Goal: Book appointment/travel/reservation

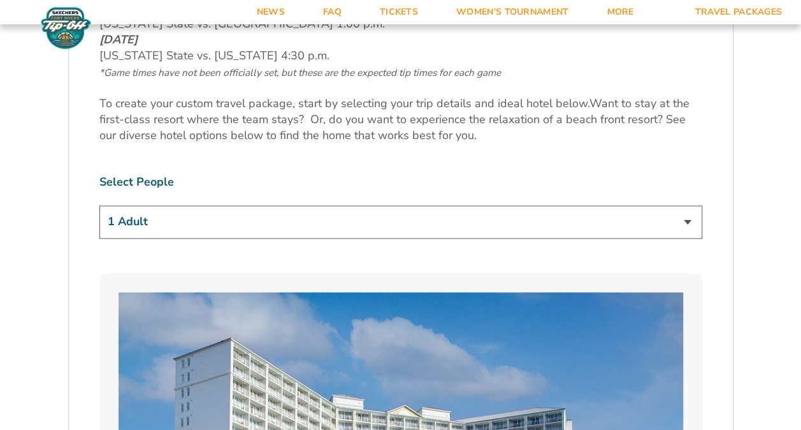
scroll to position [701, 0]
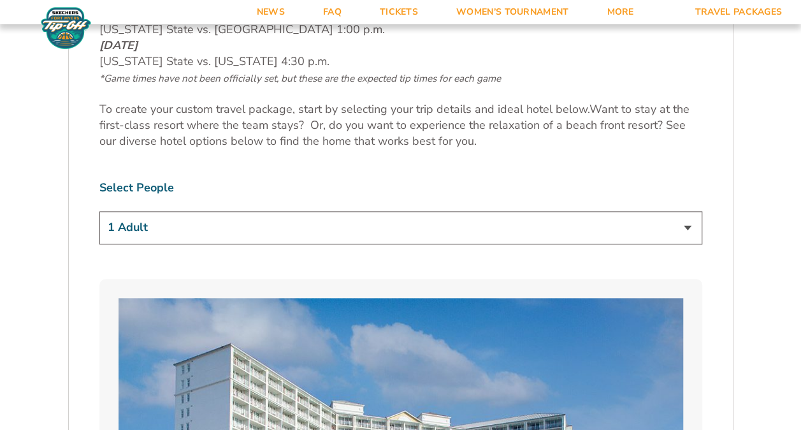
click at [689, 228] on select "1 Adult 2 Adults 3 Adults 4 Adults 2 Adults + 1 Child 2 Adults + 2 Children 2 A…" at bounding box center [400, 227] width 603 height 33
select select "2 Adults + 2 Children"
click at [99, 211] on select "1 Adult 2 Adults 3 Adults 4 Adults 2 Adults + 1 Child 2 Adults + 2 Children 2 A…" at bounding box center [400, 227] width 603 height 33
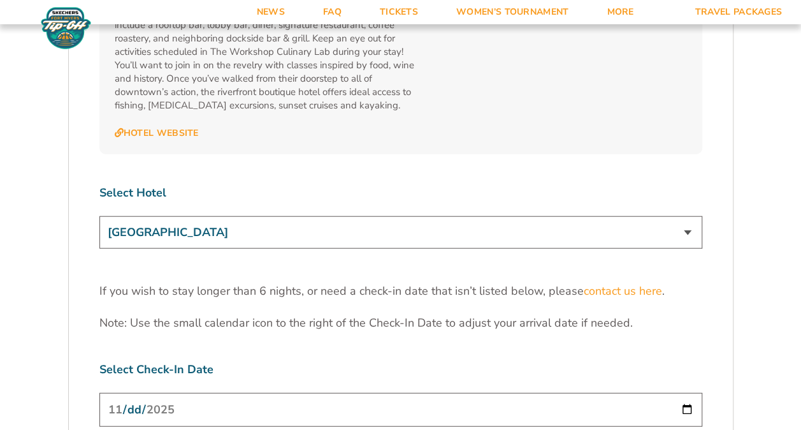
scroll to position [3889, 0]
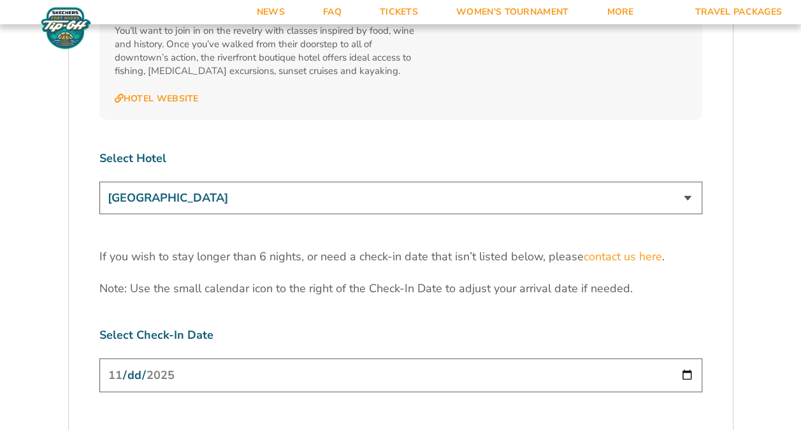
click at [689, 182] on select "[GEOGRAPHIC_DATA] [GEOGRAPHIC_DATA] [GEOGRAPHIC_DATA], Autograph Collection" at bounding box center [400, 198] width 603 height 33
select select "18477"
click at [99, 182] on select "[GEOGRAPHIC_DATA] [GEOGRAPHIC_DATA] [GEOGRAPHIC_DATA], Autograph Collection" at bounding box center [400, 198] width 603 height 33
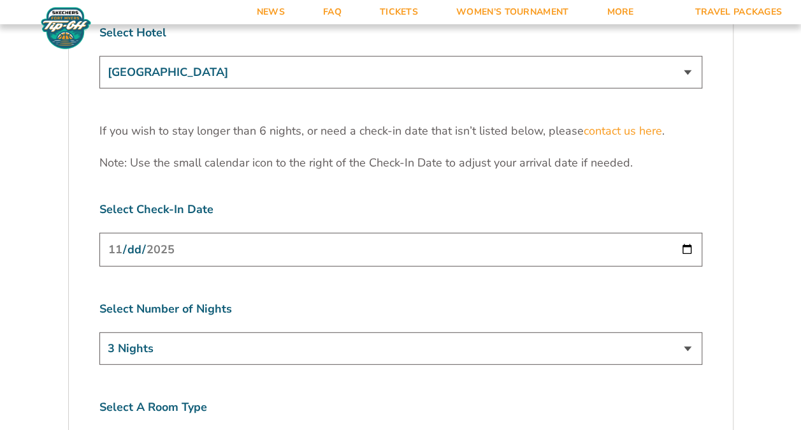
scroll to position [4017, 0]
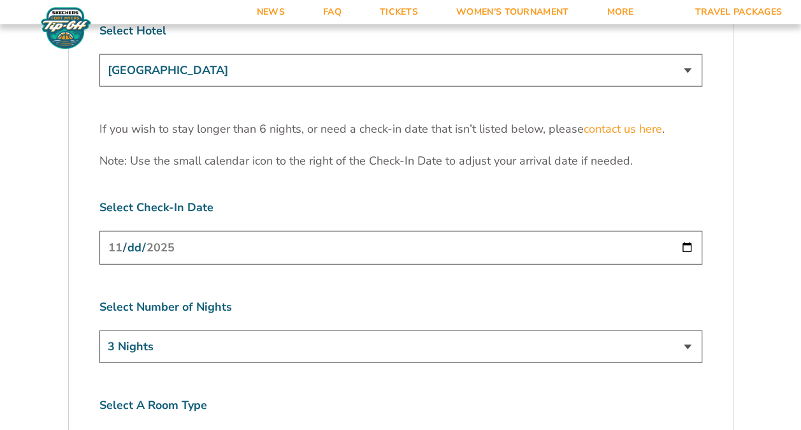
click at [686, 330] on select "3 Nights 4 Nights 5 Nights 6 Nights" at bounding box center [400, 346] width 603 height 33
select select "4 Nights"
click at [99, 330] on select "3 Nights 4 Nights 5 Nights 6 Nights" at bounding box center [400, 346] width 603 height 33
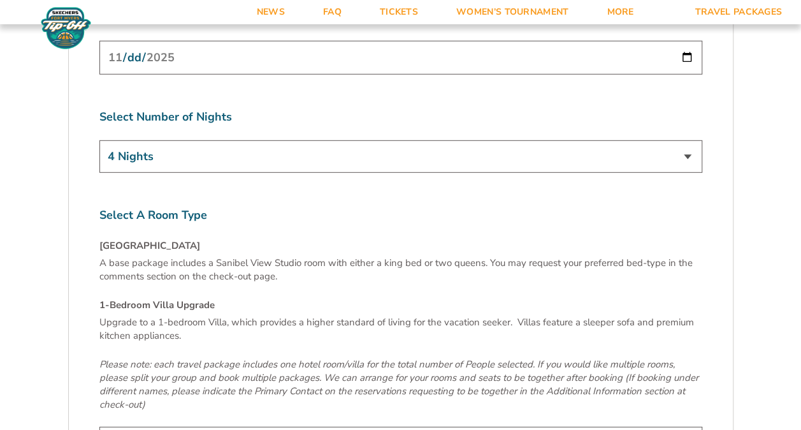
scroll to position [4208, 0]
select select "1-Bedroom Villa Upgrade"
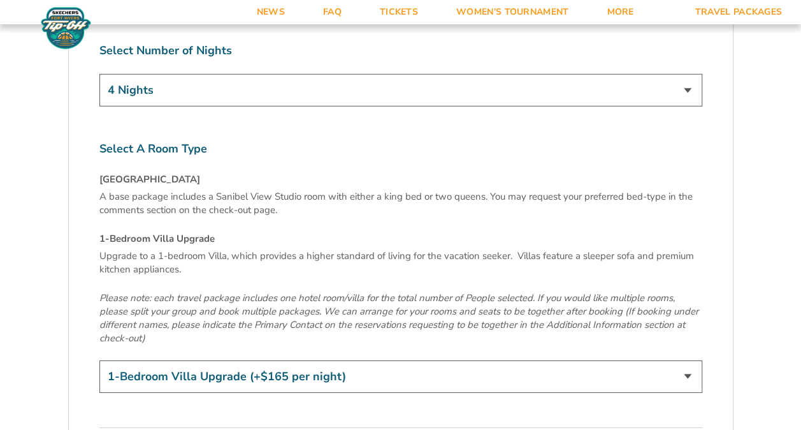
scroll to position [4463, 0]
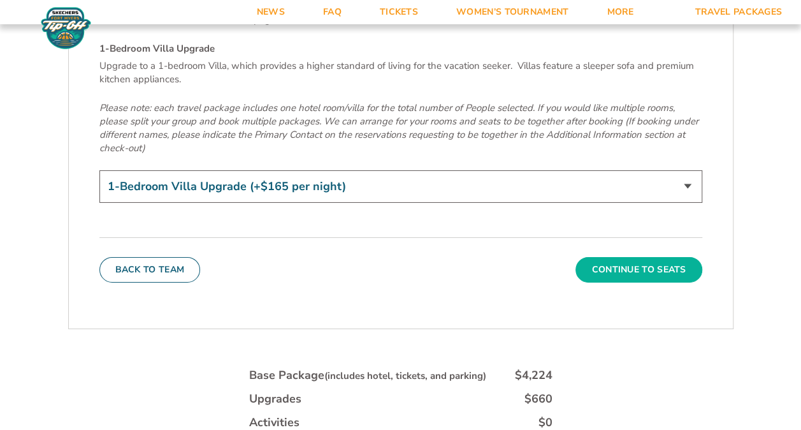
click at [618, 257] on button "Continue To Seats" at bounding box center [639, 270] width 126 height 26
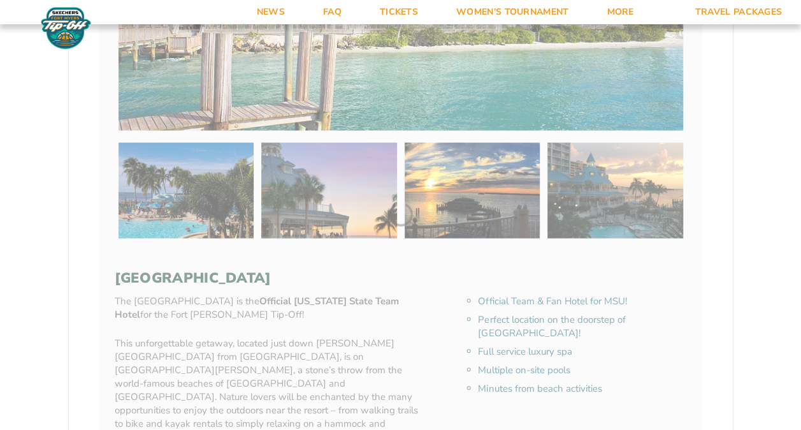
scroll to position [203, 0]
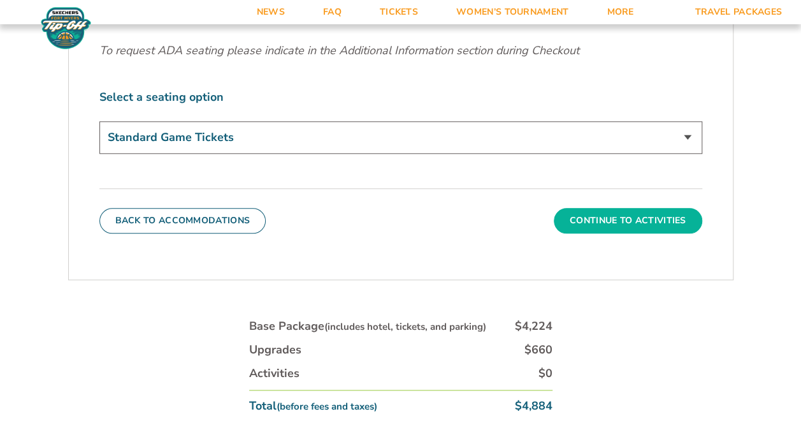
click at [601, 219] on button "Continue To Activities" at bounding box center [628, 221] width 149 height 26
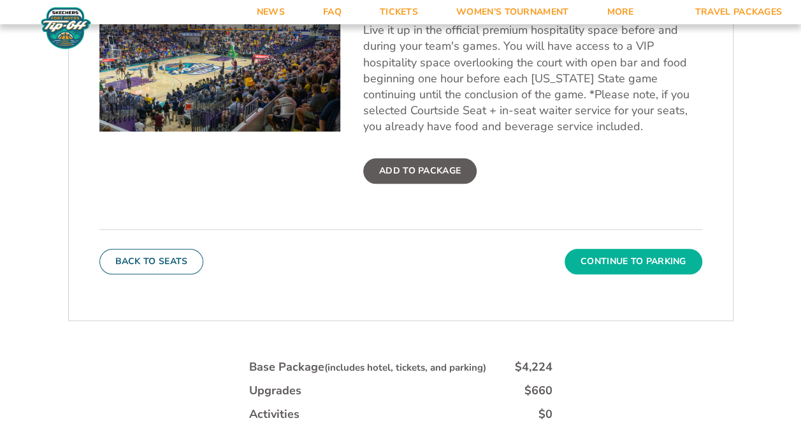
click at [622, 255] on button "Continue To Parking" at bounding box center [634, 262] width 138 height 26
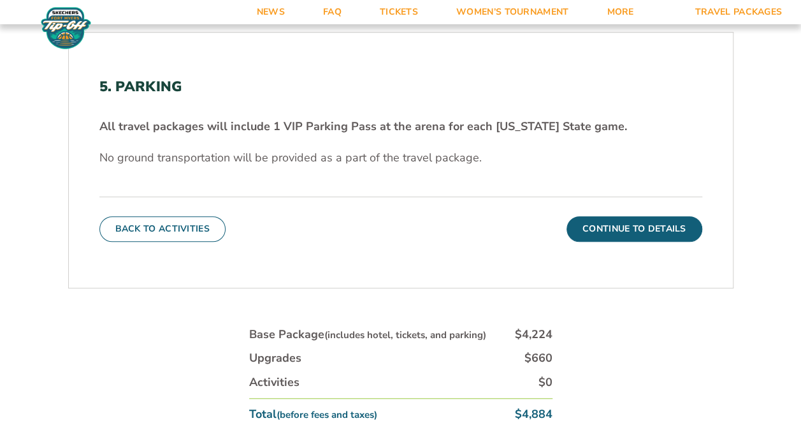
scroll to position [383, 0]
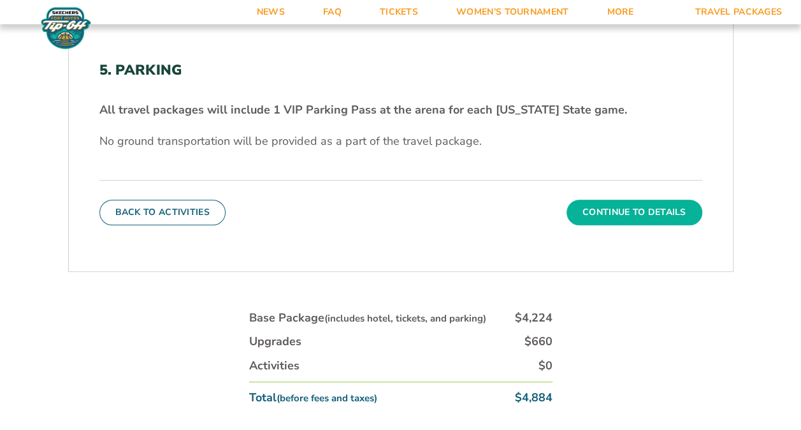
click at [624, 208] on button "Continue To Details" at bounding box center [635, 213] width 136 height 26
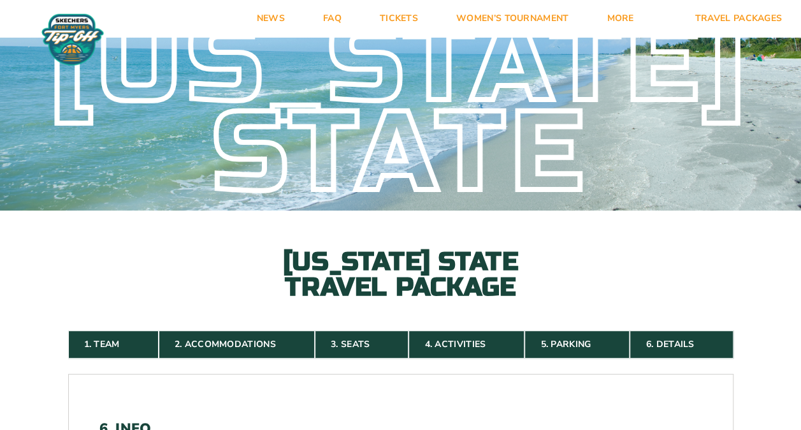
scroll to position [0, 0]
